Goal: Check status: Verify the current state of an ongoing process or item

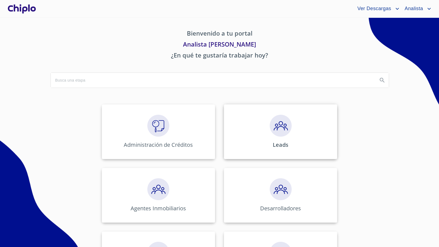
click at [241, 135] on div "Leads" at bounding box center [280, 131] width 113 height 55
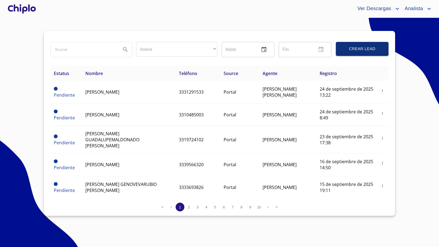
click at [29, 10] on div at bounding box center [22, 9] width 30 height 18
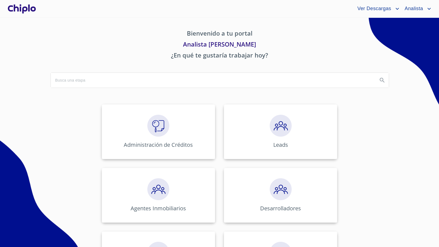
click at [158, 129] on img at bounding box center [158, 126] width 22 height 22
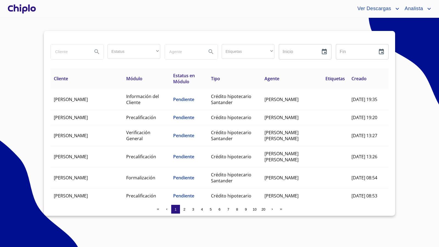
click at [75, 52] on input "search" at bounding box center [69, 51] width 37 height 15
type input "cabrera"
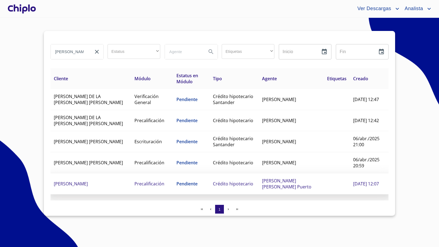
scroll to position [1, 0]
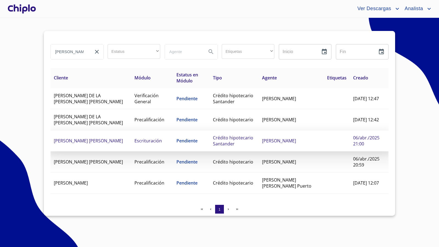
click at [176, 141] on span "Pendiente" at bounding box center [186, 141] width 21 height 6
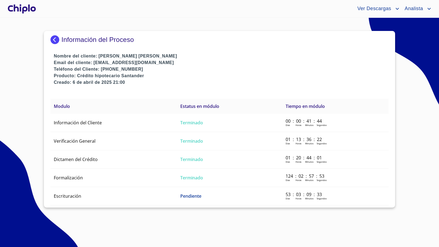
click at [227, 215] on section "Información del Proceso Nombre del cliente: RAUL JOVANNY CABRERA RIVERA Email d…" at bounding box center [219, 132] width 439 height 229
click at [135, 192] on td "Escrituración" at bounding box center [113, 196] width 126 height 18
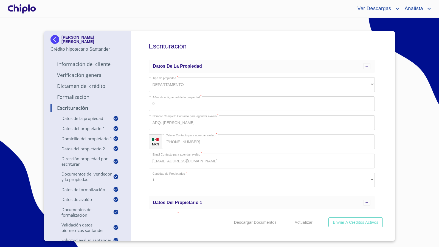
click at [386, 162] on div "Escrituración Datos de la propiedad Tipo de propiedad   * DEPARTAMENTO ​ Años d…" at bounding box center [261, 122] width 261 height 182
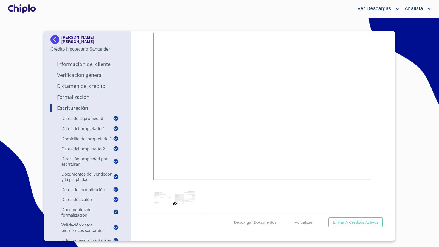
scroll to position [1451, 0]
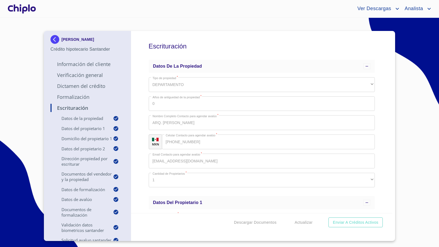
scroll to position [1451, 0]
